Goal: Task Accomplishment & Management: Complete application form

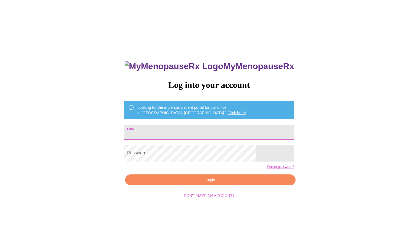
click at [209, 138] on input "Email" at bounding box center [209, 132] width 170 height 15
type input "kellskc@gmail.com"
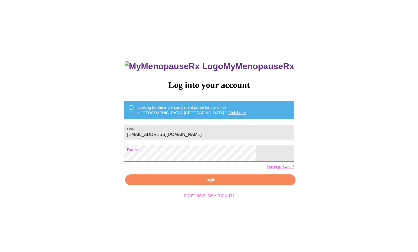
click at [193, 183] on span "Login" at bounding box center [210, 179] width 158 height 7
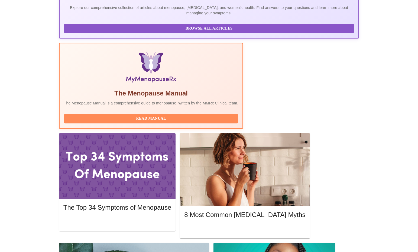
scroll to position [207, 0]
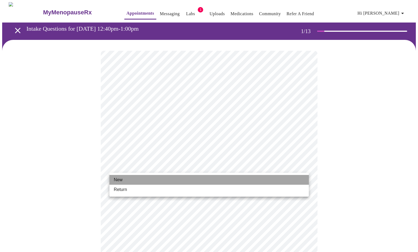
drag, startPoint x: 183, startPoint y: 182, endPoint x: 183, endPoint y: 185, distance: 3.5
click at [183, 186] on ul "New Return" at bounding box center [208, 185] width 199 height 24
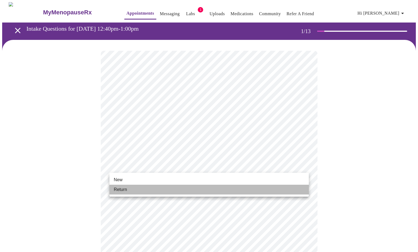
click at [183, 185] on li "Return" at bounding box center [208, 190] width 199 height 10
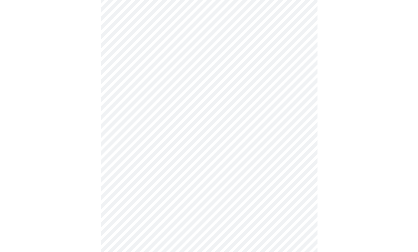
scroll to position [225, 0]
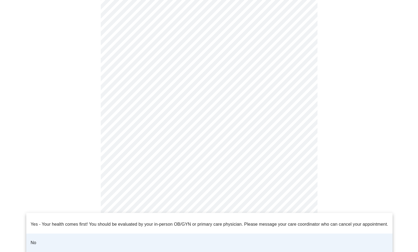
click at [188, 218] on body "MyMenopauseRx Appointments Messaging Labs 1 Uploads Medications Community Refer…" at bounding box center [209, 36] width 414 height 518
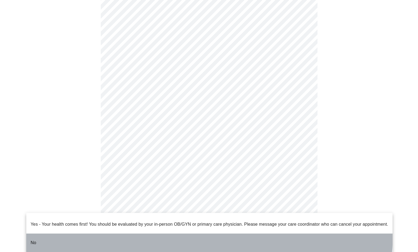
click at [184, 233] on li "No" at bounding box center [209, 242] width 366 height 18
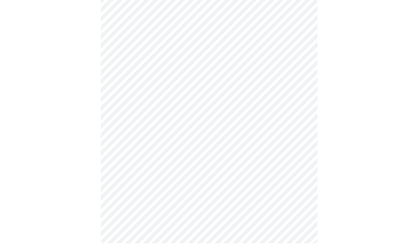
scroll to position [0, 0]
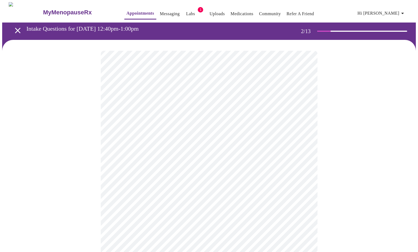
click at [280, 118] on body "MyMenopauseRx Appointments Messaging Labs 1 Uploads Medications Community Refer…" at bounding box center [209, 170] width 414 height 336
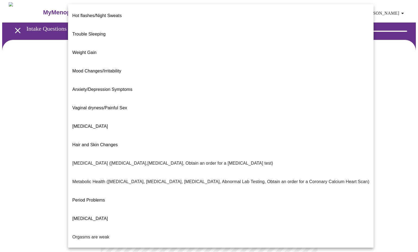
click at [208, 44] on li "Weight Gain" at bounding box center [221, 52] width 306 height 18
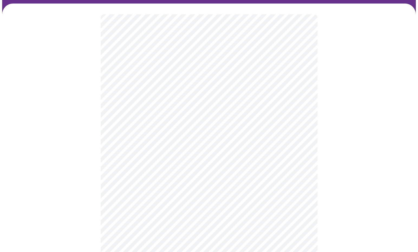
scroll to position [81, 0]
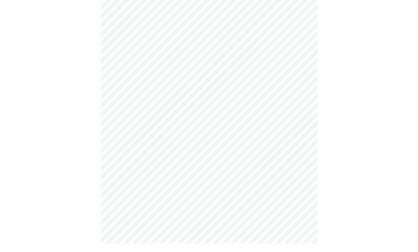
click at [215, 92] on body "MyMenopauseRx Appointments Messaging Labs 1 Uploads Medications Community Refer…" at bounding box center [209, 87] width 414 height 332
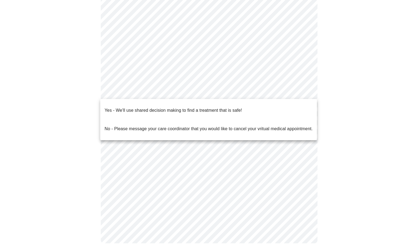
click at [220, 110] on span "Yes - We'll use shared decision making to find a treatment that is safe!" at bounding box center [173, 110] width 137 height 15
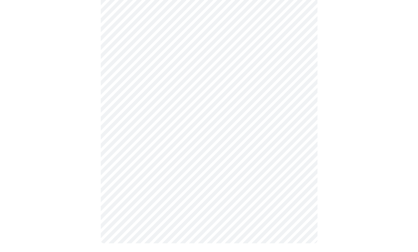
scroll to position [66, 0]
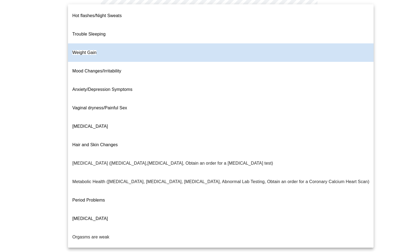
click at [228, 57] on body "MyMenopauseRx Appointments Messaging Labs 1 Uploads Medications Community Refer…" at bounding box center [209, 95] width 414 height 317
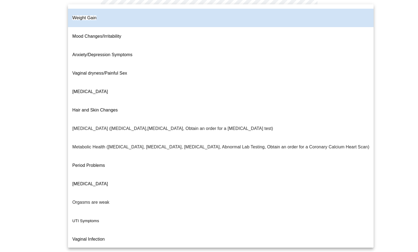
scroll to position [50, 0]
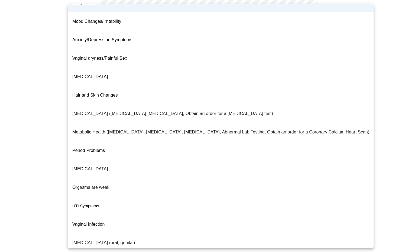
click at [51, 167] on div at bounding box center [209, 126] width 418 height 252
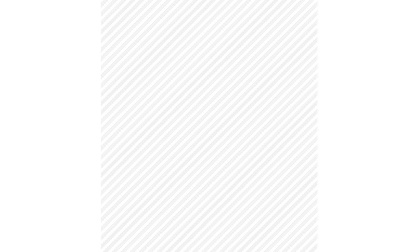
scroll to position [0, 0]
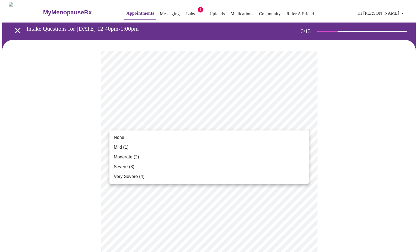
click at [253, 147] on li "Mild (1)" at bounding box center [208, 147] width 199 height 10
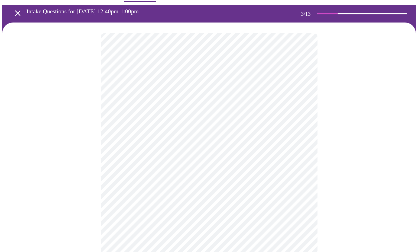
scroll to position [18, 0]
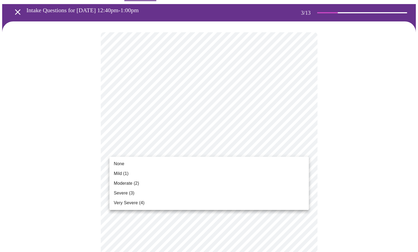
click at [240, 165] on li "None" at bounding box center [208, 164] width 199 height 10
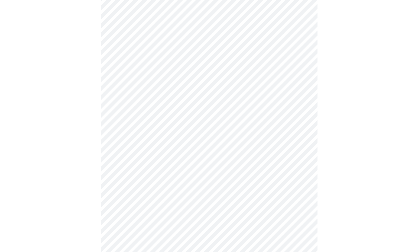
scroll to position [66, 0]
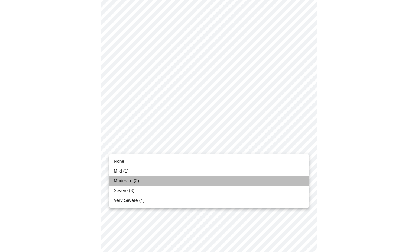
click at [231, 176] on li "Moderate (2)" at bounding box center [208, 181] width 199 height 10
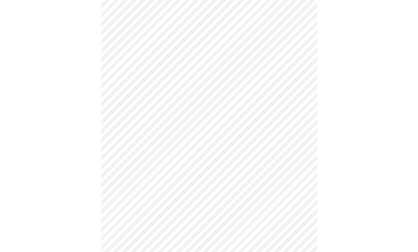
scroll to position [119, 0]
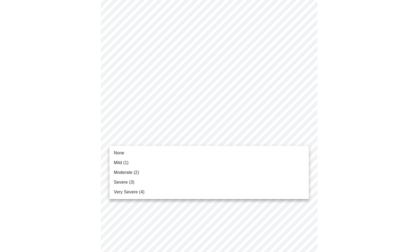
click at [226, 136] on body "MyMenopauseRx Appointments Messaging Labs 1 Uploads Medications Community Refer…" at bounding box center [209, 249] width 414 height 733
click at [208, 172] on li "Moderate (2)" at bounding box center [208, 172] width 199 height 10
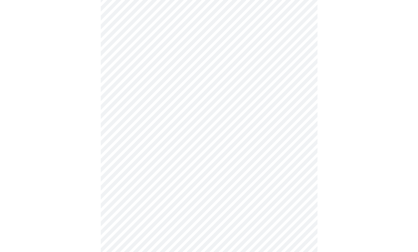
scroll to position [173, 0]
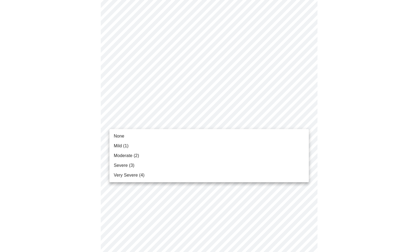
click at [204, 123] on body "MyMenopauseRx Appointments Messaging Labs 1 Uploads Medications Community Refer…" at bounding box center [209, 191] width 414 height 725
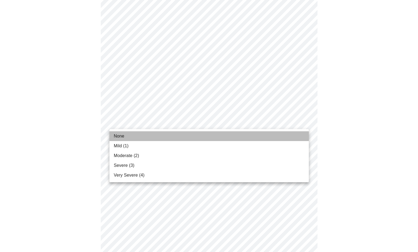
click at [195, 138] on li "None" at bounding box center [208, 136] width 199 height 10
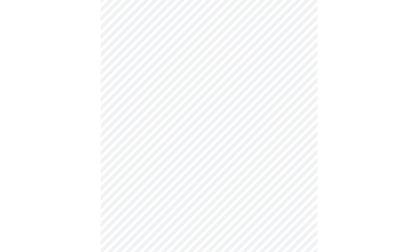
scroll to position [231, 0]
click at [198, 102] on body "MyMenopauseRx Appointments Messaging Labs 1 Uploads Medications Community Refer…" at bounding box center [209, 129] width 414 height 716
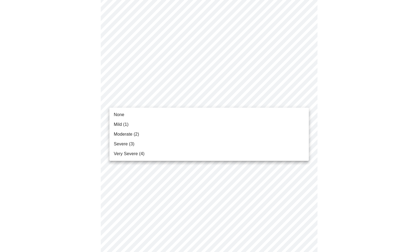
click at [193, 115] on li "None" at bounding box center [208, 115] width 199 height 10
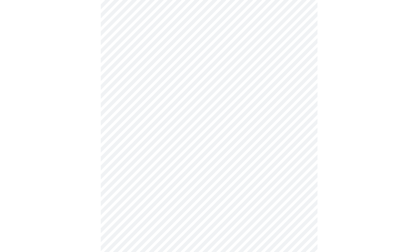
scroll to position [262, 0]
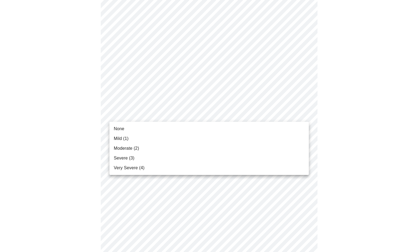
click at [193, 115] on body "MyMenopauseRx Appointments Messaging Labs 1 Uploads Medications Community Refer…" at bounding box center [209, 94] width 414 height 708
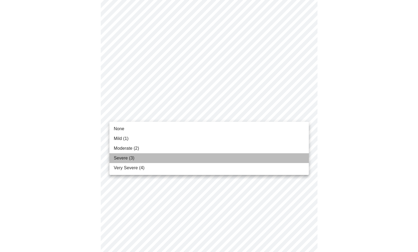
click at [185, 156] on li "Severe (3)" at bounding box center [208, 158] width 199 height 10
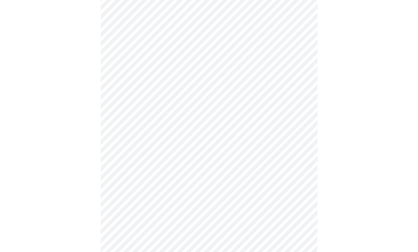
scroll to position [311, 0]
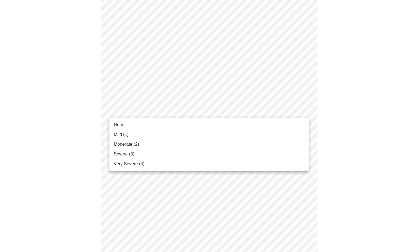
click at [189, 115] on body "MyMenopauseRx Appointments Messaging Labs 1 Uploads Medications Community Refer…" at bounding box center [209, 40] width 414 height 699
click at [177, 144] on li "Moderate (2)" at bounding box center [208, 144] width 199 height 10
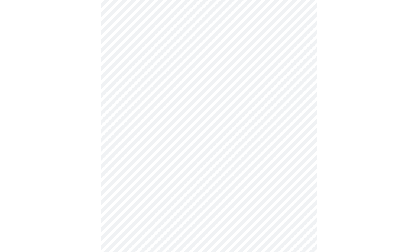
scroll to position [338, 0]
click at [177, 86] on body "MyMenopauseRx Appointments Messaging Labs 1 Uploads Medications Community Refer…" at bounding box center [209, 10] width 414 height 691
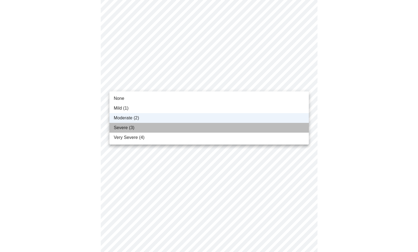
click at [171, 126] on li "Severe (3)" at bounding box center [208, 128] width 199 height 10
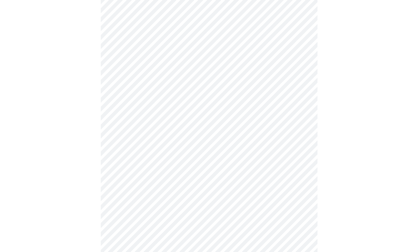
click at [171, 126] on body "MyMenopauseRx Appointments Messaging Labs 1 Uploads Medications Community Refer…" at bounding box center [209, 10] width 414 height 691
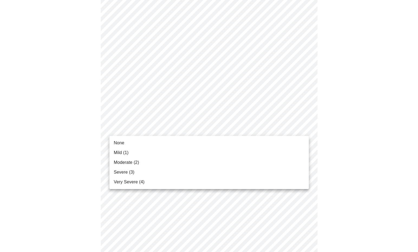
click at [161, 144] on li "None" at bounding box center [208, 143] width 199 height 10
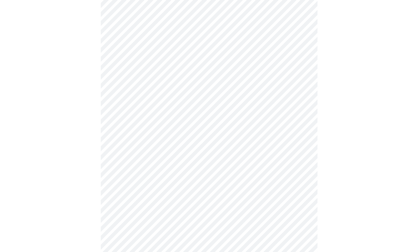
scroll to position [410, 0]
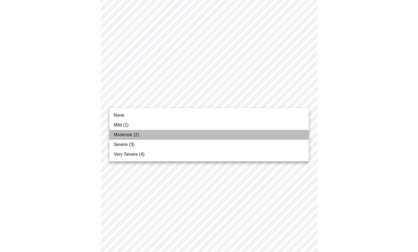
click at [175, 132] on li "Moderate (2)" at bounding box center [208, 135] width 199 height 10
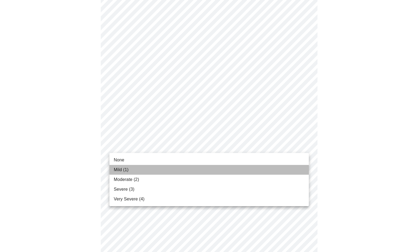
click at [163, 170] on li "Mild (1)" at bounding box center [208, 170] width 199 height 10
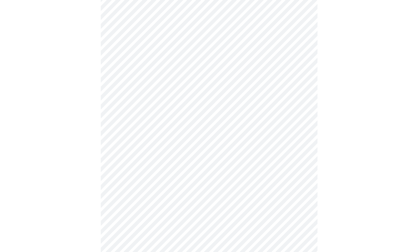
scroll to position [213, 0]
click at [184, 144] on body "MyMenopauseRx Appointments Messaging Labs 1 Uploads Medications Community Refer…" at bounding box center [209, 73] width 414 height 568
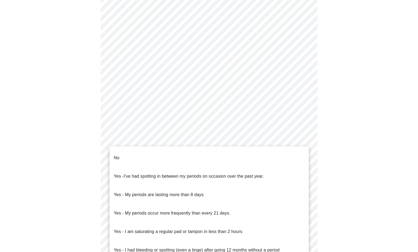
click at [187, 174] on span "I've had spotting in between my periods on occasion over the past year." at bounding box center [194, 176] width 140 height 5
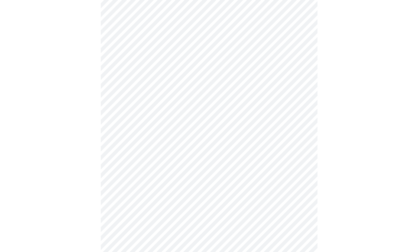
scroll to position [257, 0]
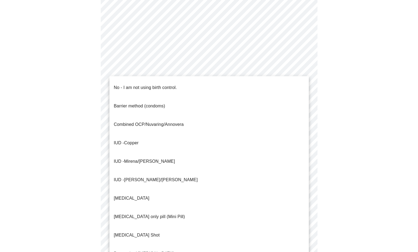
click at [197, 136] on body "MyMenopauseRx Appointments Messaging Labs 1 Uploads Medications Community Refer…" at bounding box center [209, 27] width 414 height 564
click at [193, 152] on li "IUD - Mirena/Liletta" at bounding box center [208, 161] width 199 height 18
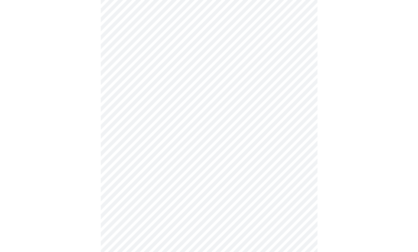
click at [176, 180] on body "MyMenopauseRx Appointments Messaging Labs 1 Uploads Medications Community Refer…" at bounding box center [209, 25] width 414 height 561
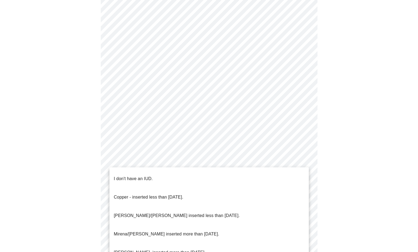
click at [174, 212] on p "Mirena/Liletta inserted less than 5 years ago." at bounding box center [177, 215] width 126 height 7
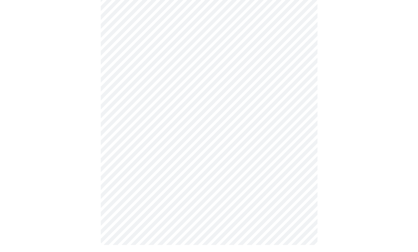
scroll to position [306, 0]
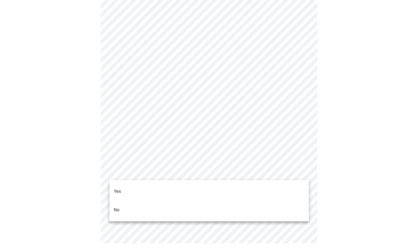
click at [177, 182] on ul "Yes No" at bounding box center [208, 200] width 199 height 41
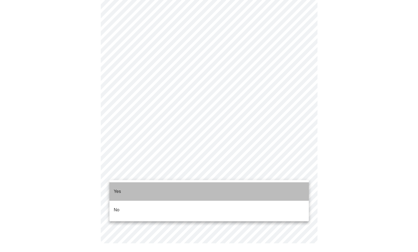
click at [176, 188] on li "Yes" at bounding box center [208, 191] width 199 height 18
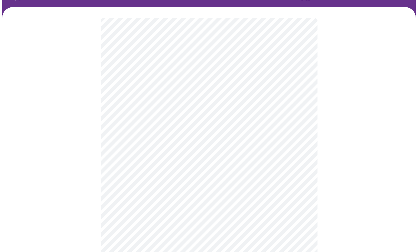
scroll to position [37, 0]
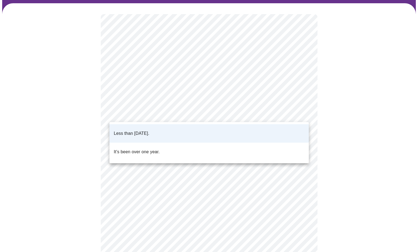
click at [266, 111] on body "MyMenopauseRx Appointments Messaging Labs 1 Uploads Medications Community Refer…" at bounding box center [209, 171] width 414 height 411
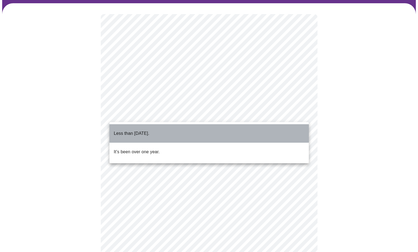
click at [251, 133] on li "Less than one year ago." at bounding box center [208, 133] width 199 height 18
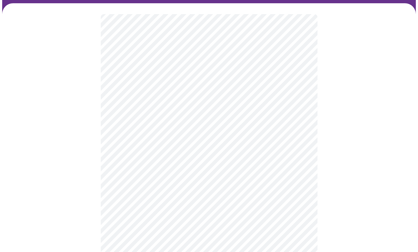
click at [232, 160] on body "MyMenopauseRx Appointments Messaging Labs 1 Uploads Medications Community Refer…" at bounding box center [209, 171] width 414 height 411
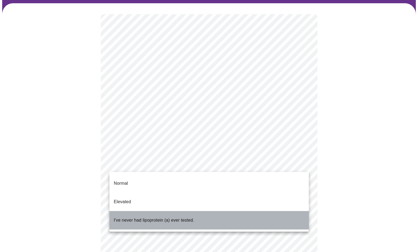
click at [280, 213] on li "I've never had lipoprotein (a) ever tested." at bounding box center [208, 220] width 199 height 18
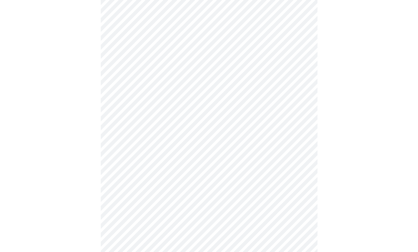
scroll to position [1592, 0]
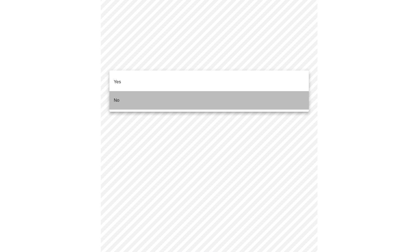
click at [121, 95] on li "No" at bounding box center [208, 100] width 199 height 18
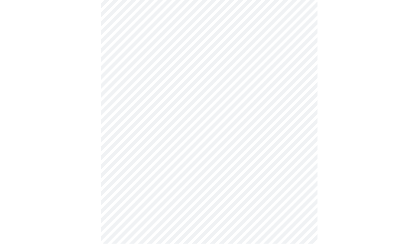
scroll to position [503, 0]
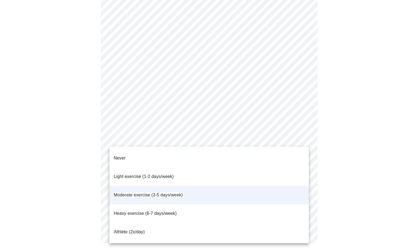
click at [145, 174] on span "Light exercise (1-2 days/week)" at bounding box center [144, 176] width 60 height 5
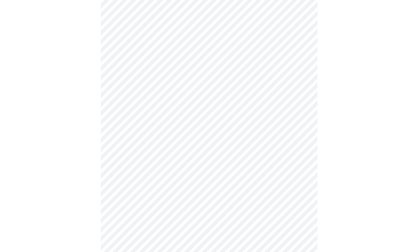
scroll to position [251, 0]
